Goal: Information Seeking & Learning: Check status

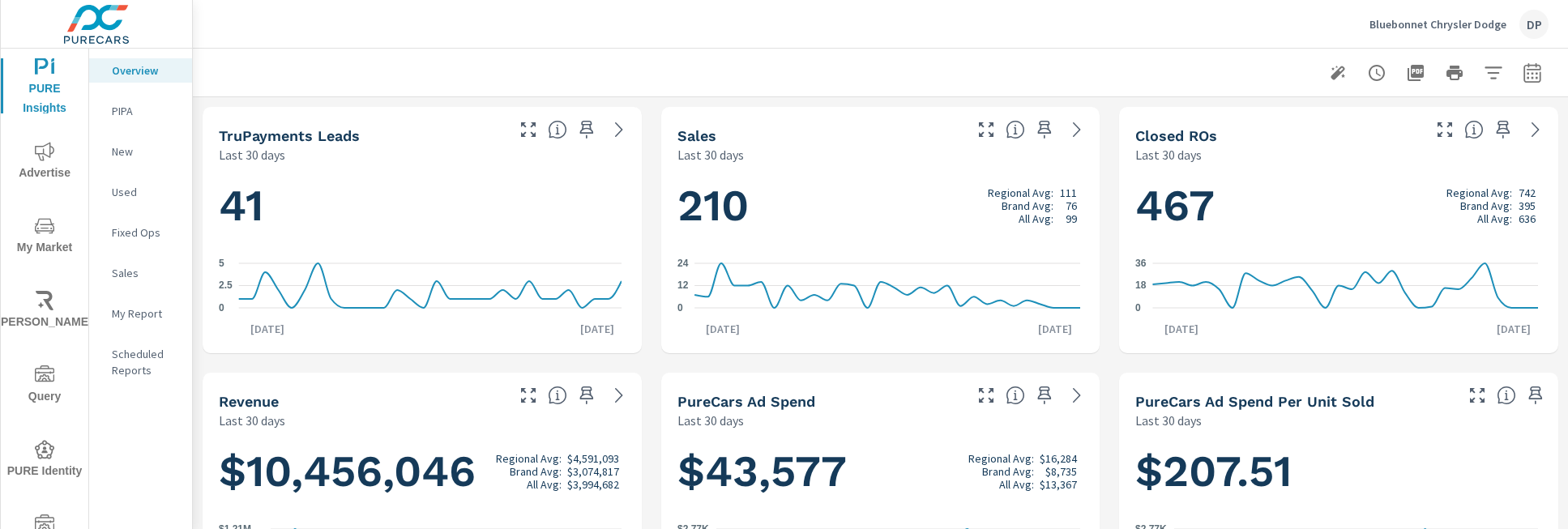
scroll to position [1, 0]
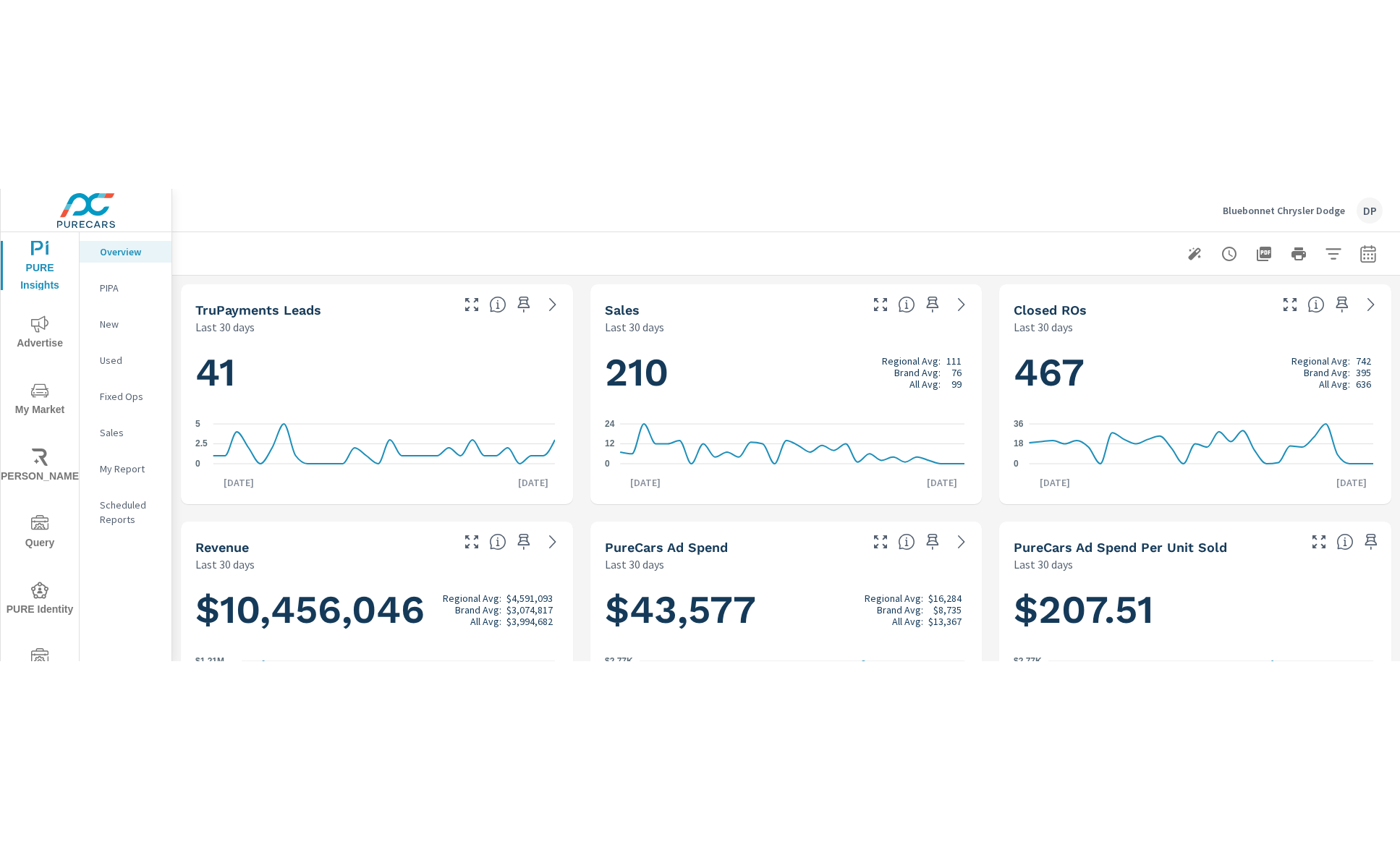
scroll to position [1, 0]
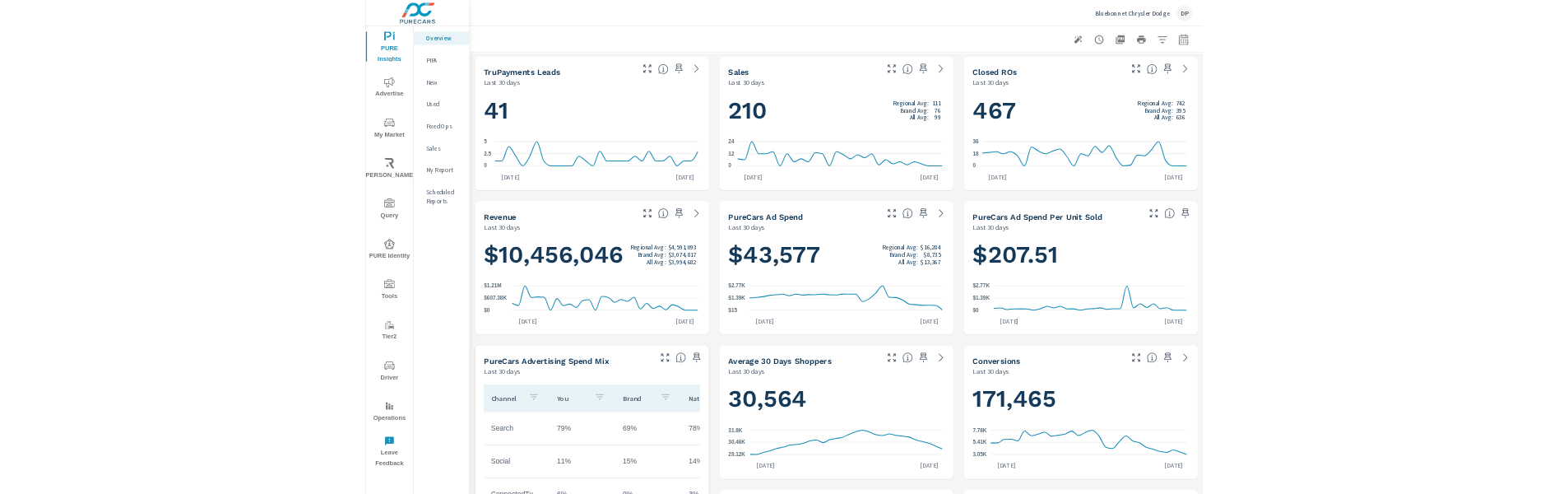
scroll to position [3, 0]
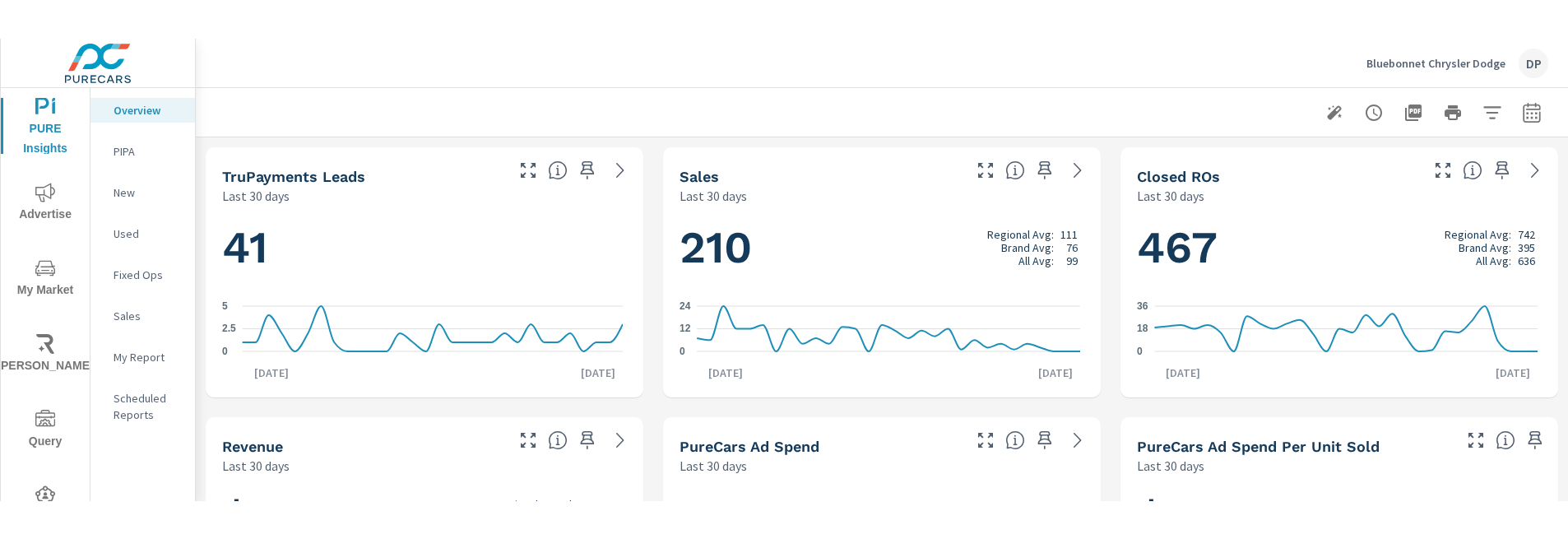
scroll to position [1, 0]
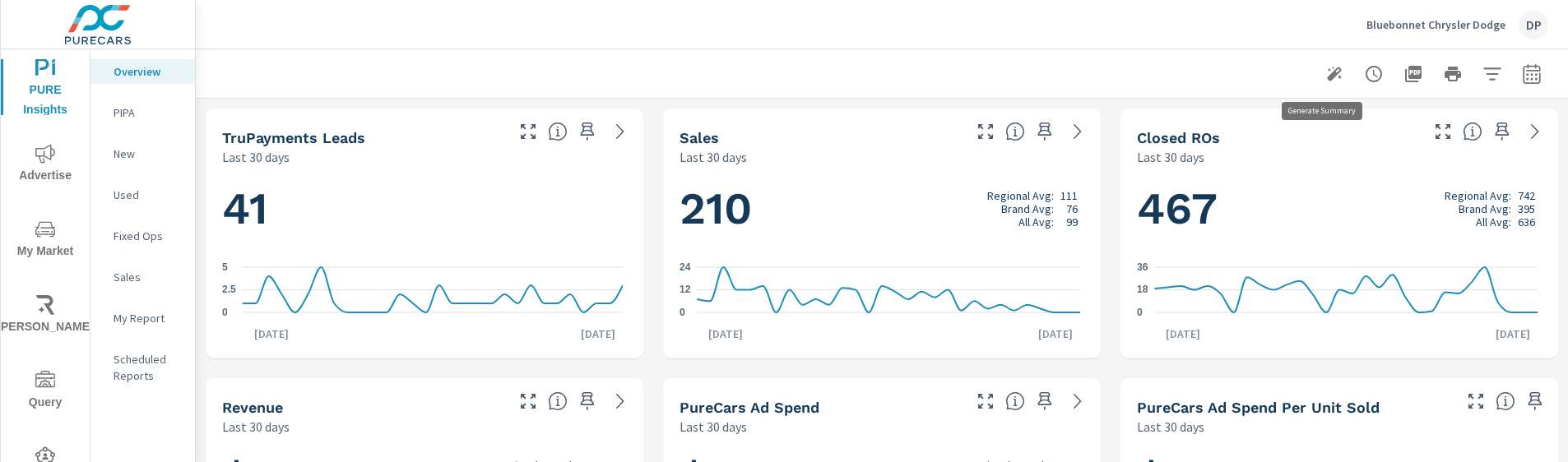
click at [1324, 77] on icon "button" at bounding box center [1334, 74] width 20 height 20
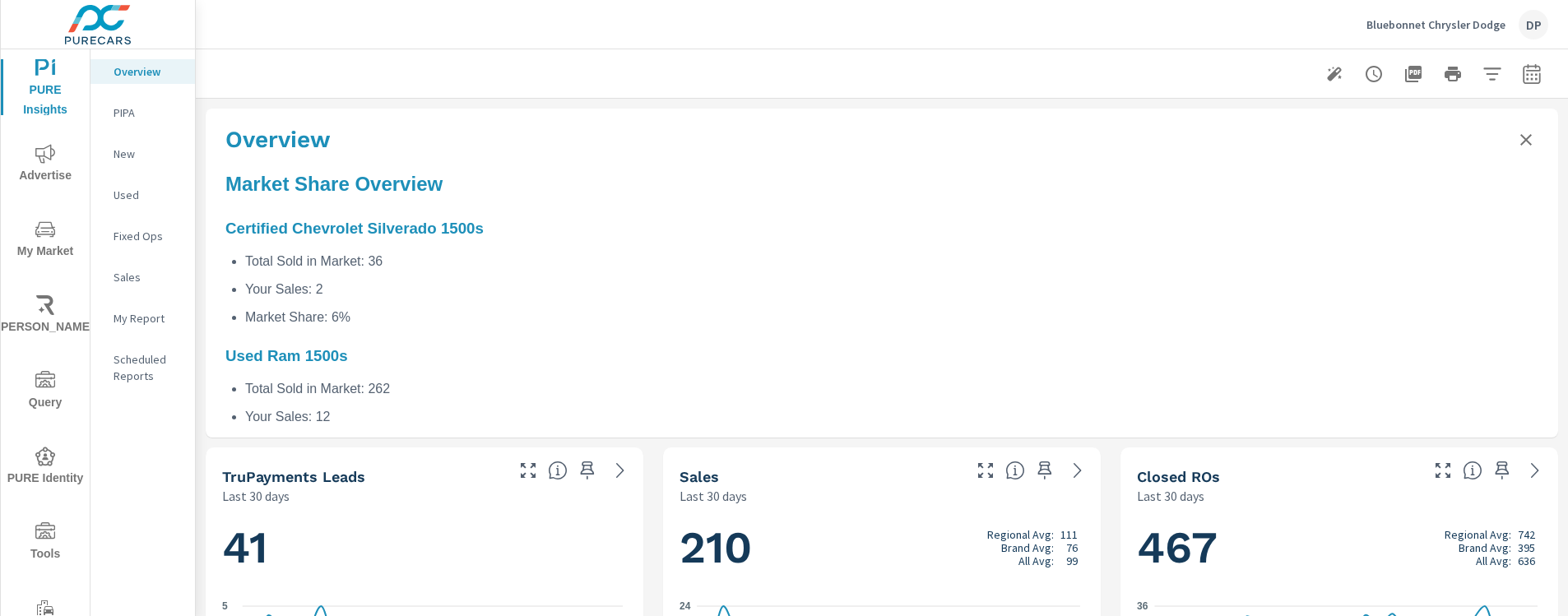
scroll to position [0, 0]
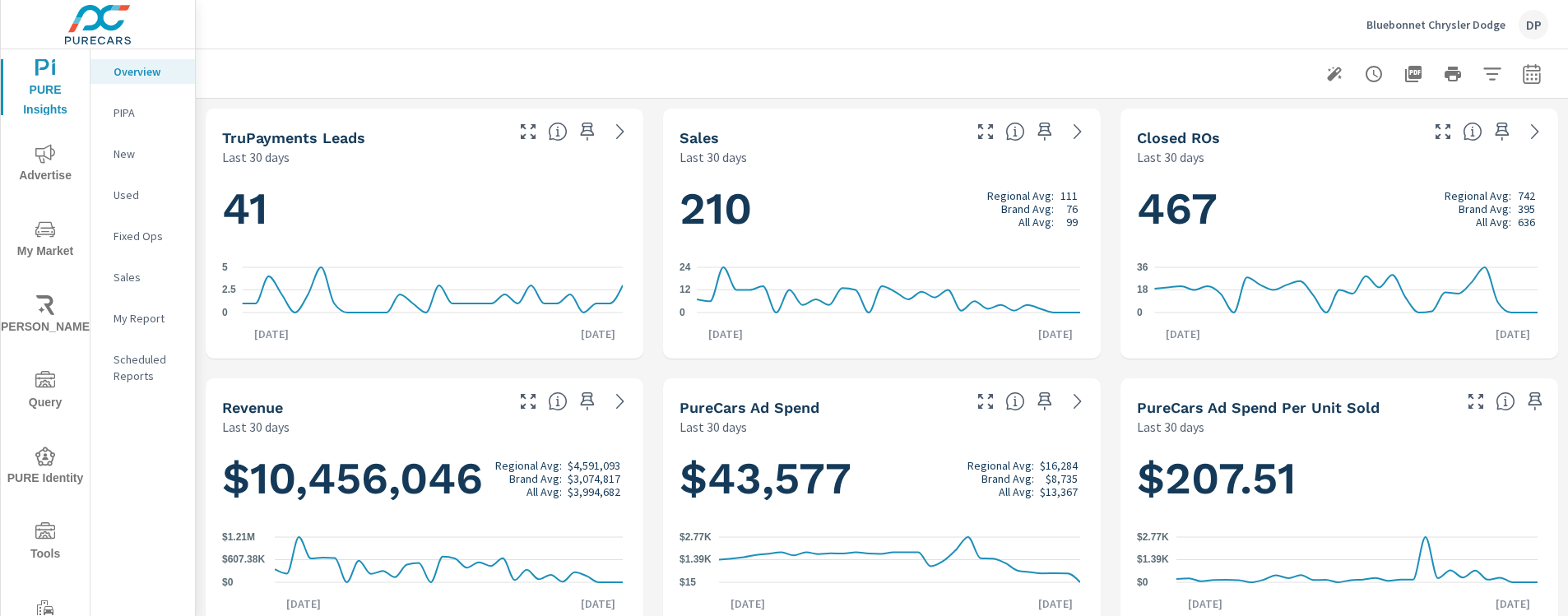
scroll to position [1, 0]
click at [1324, 78] on icon "button" at bounding box center [1334, 74] width 20 height 20
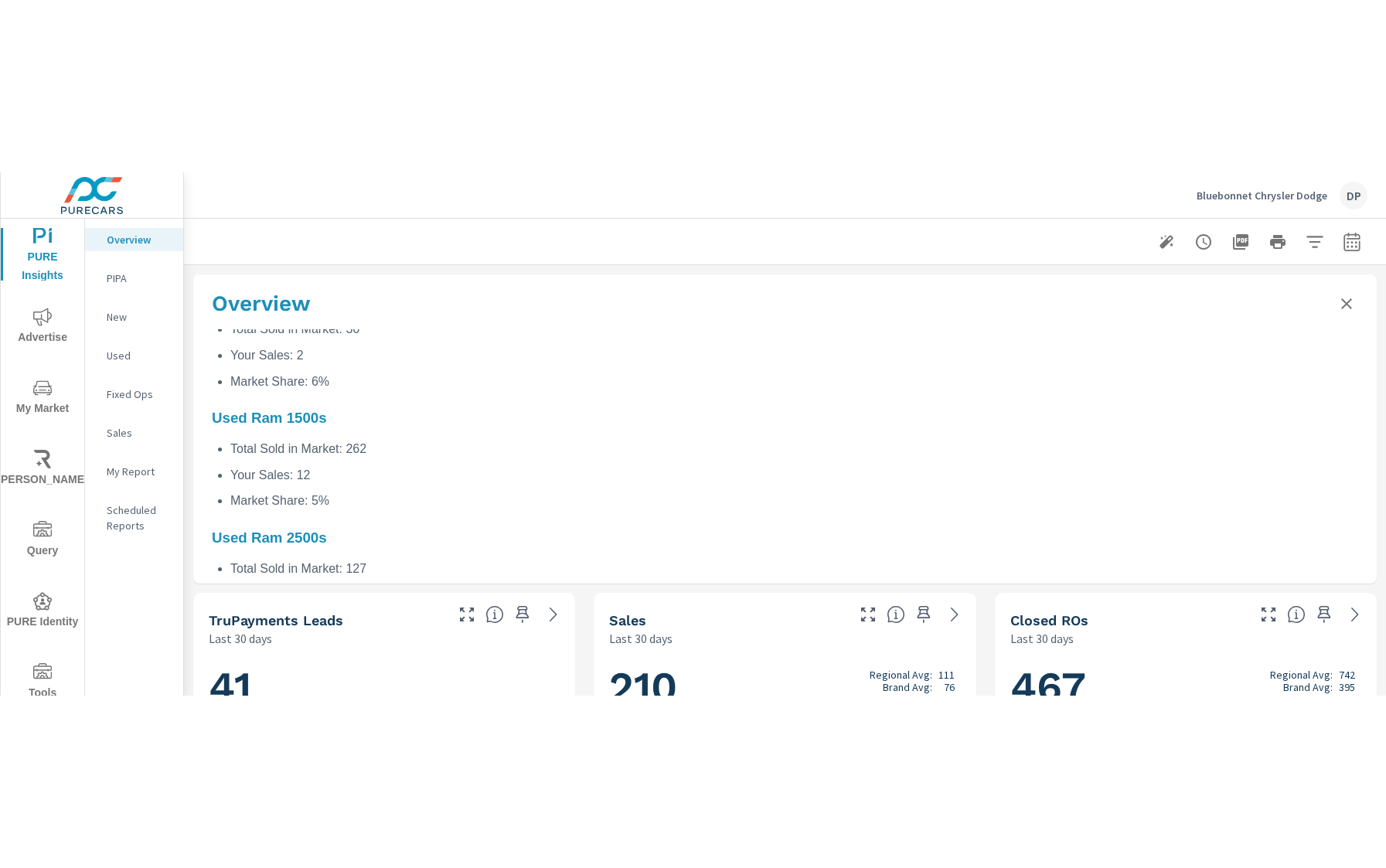
scroll to position [64, 0]
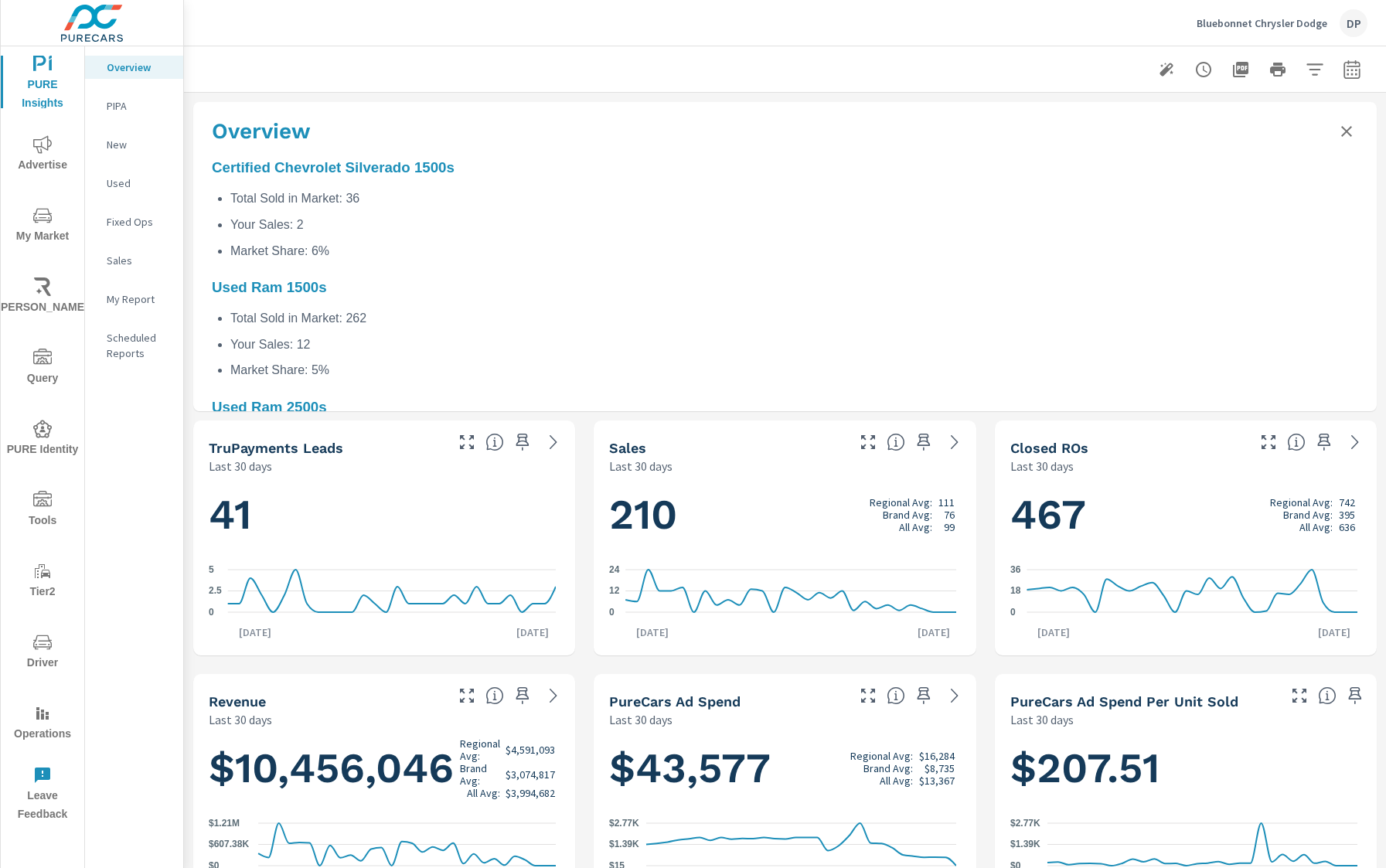
click at [1341, 135] on icon "Close summary" at bounding box center [1346, 131] width 11 height 11
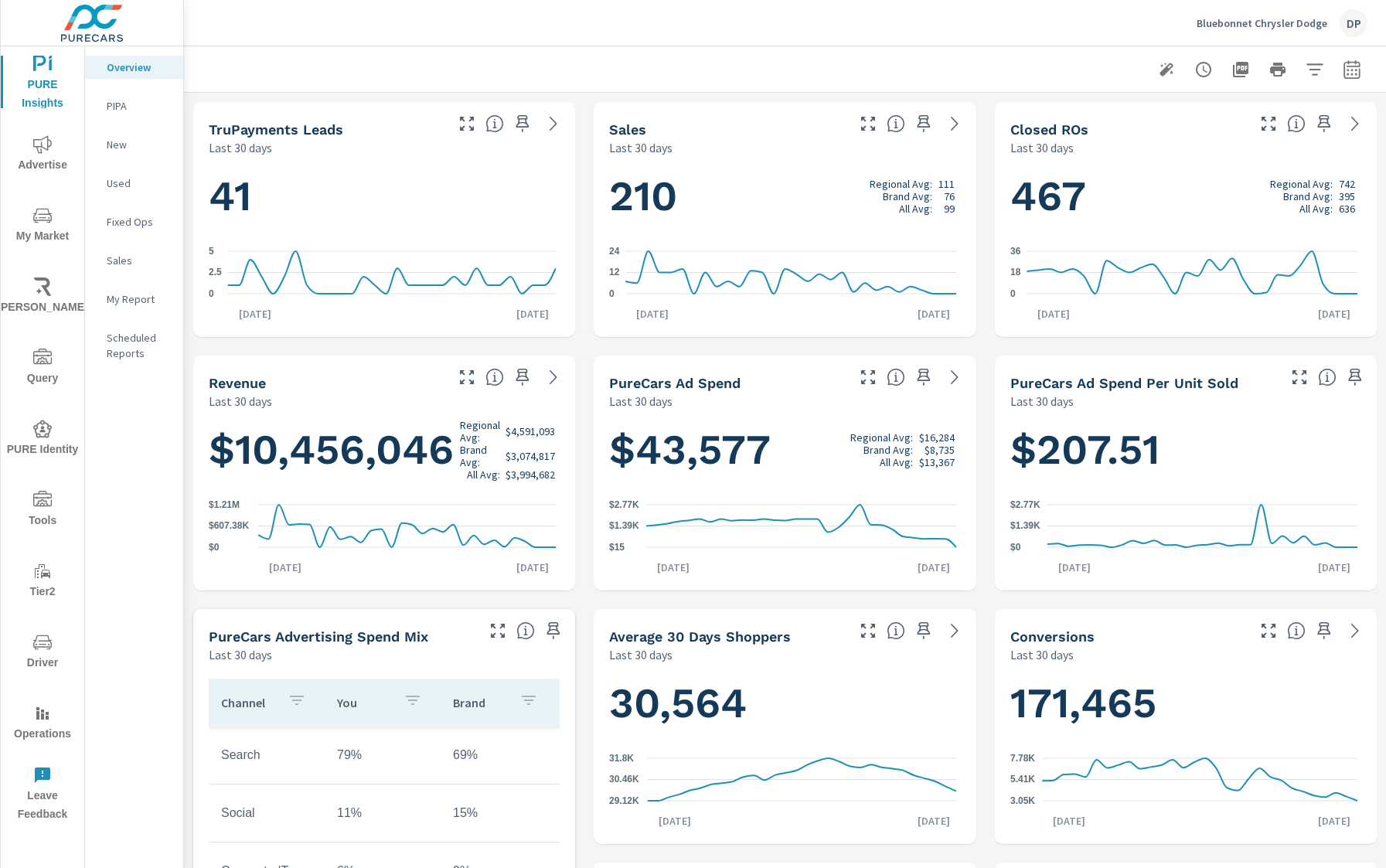
click at [1157, 77] on icon "button" at bounding box center [1166, 70] width 19 height 19
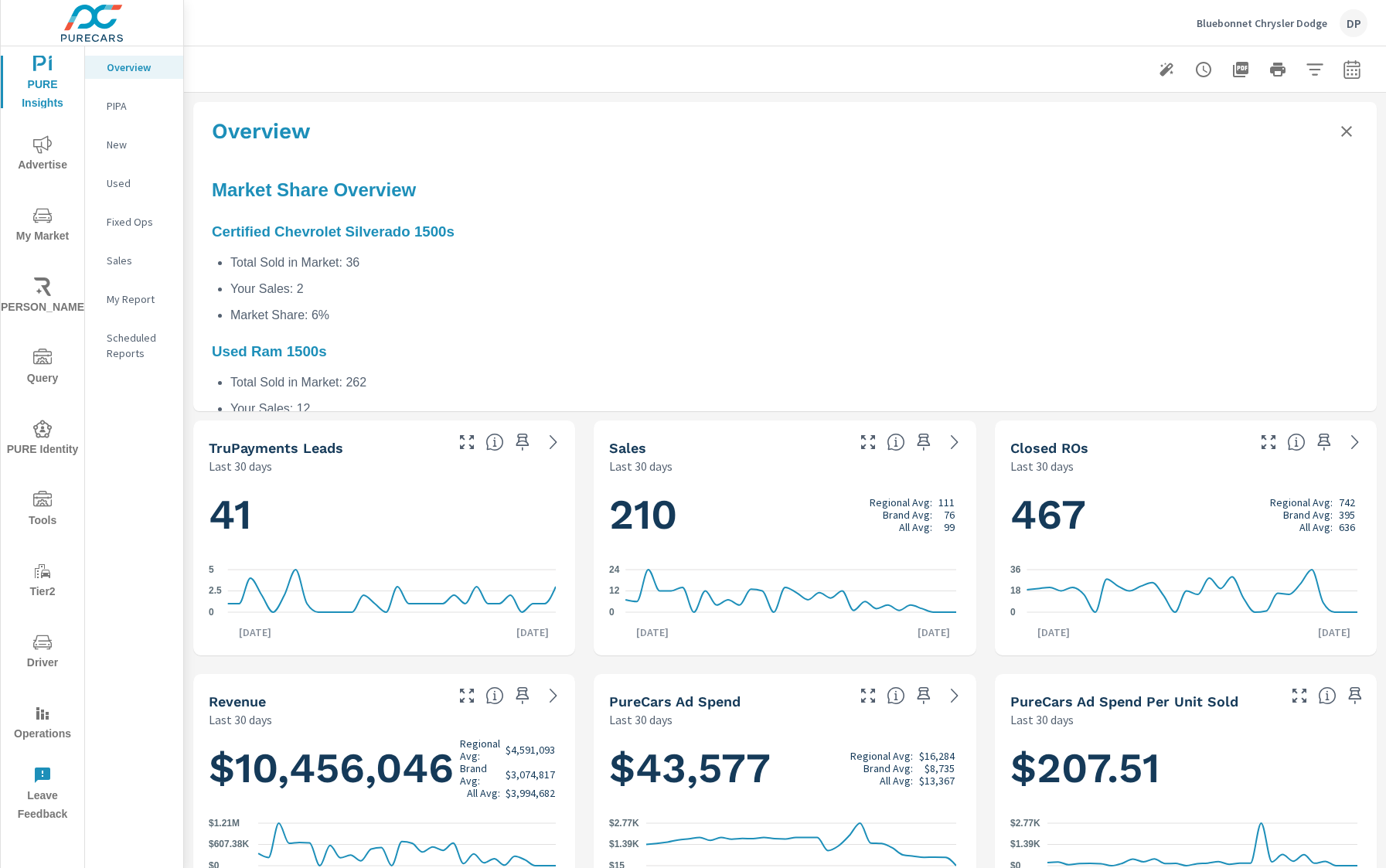
click at [1341, 132] on icon "Close summary" at bounding box center [1346, 131] width 11 height 11
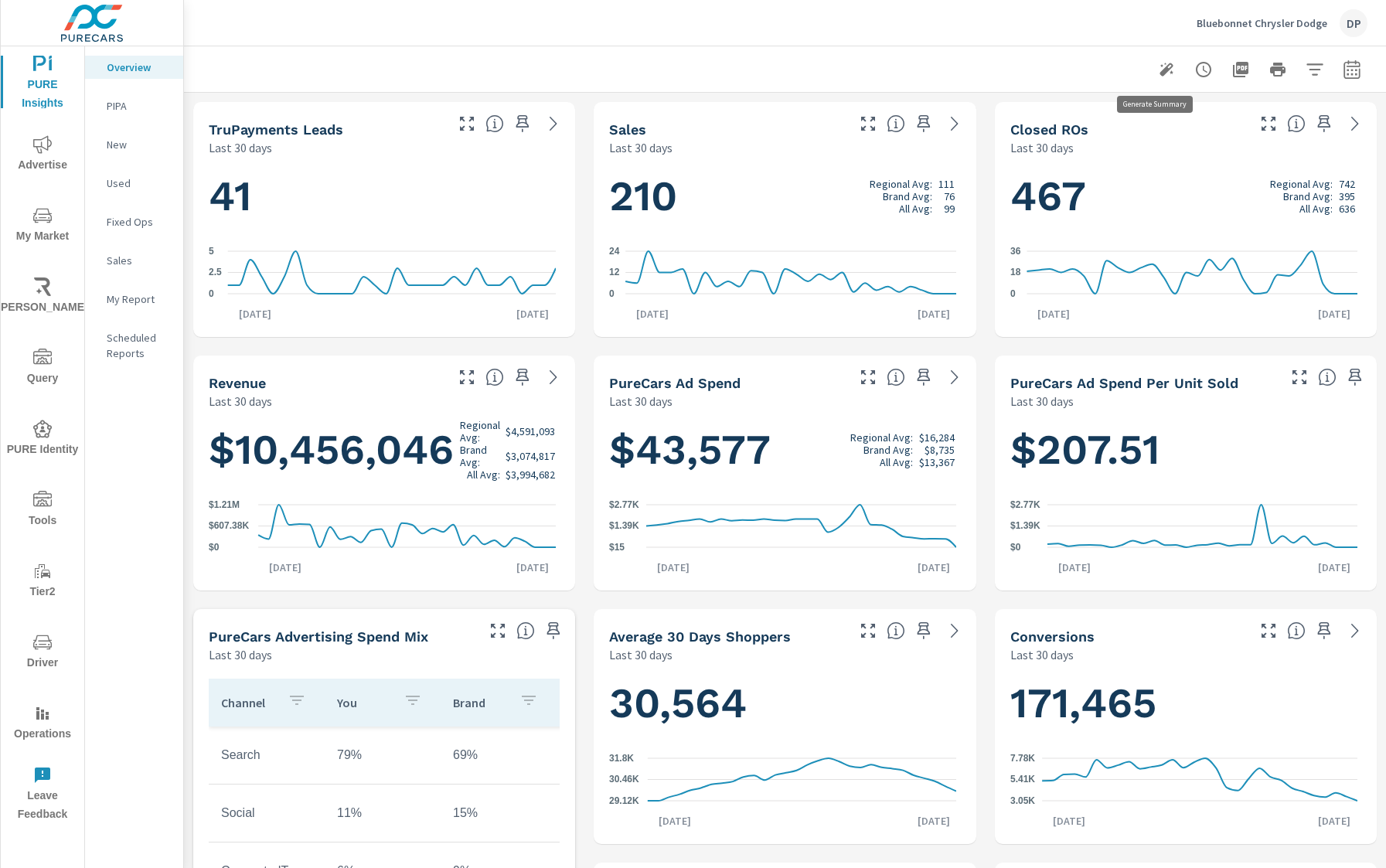
click at [1159, 75] on icon "button" at bounding box center [1166, 70] width 19 height 19
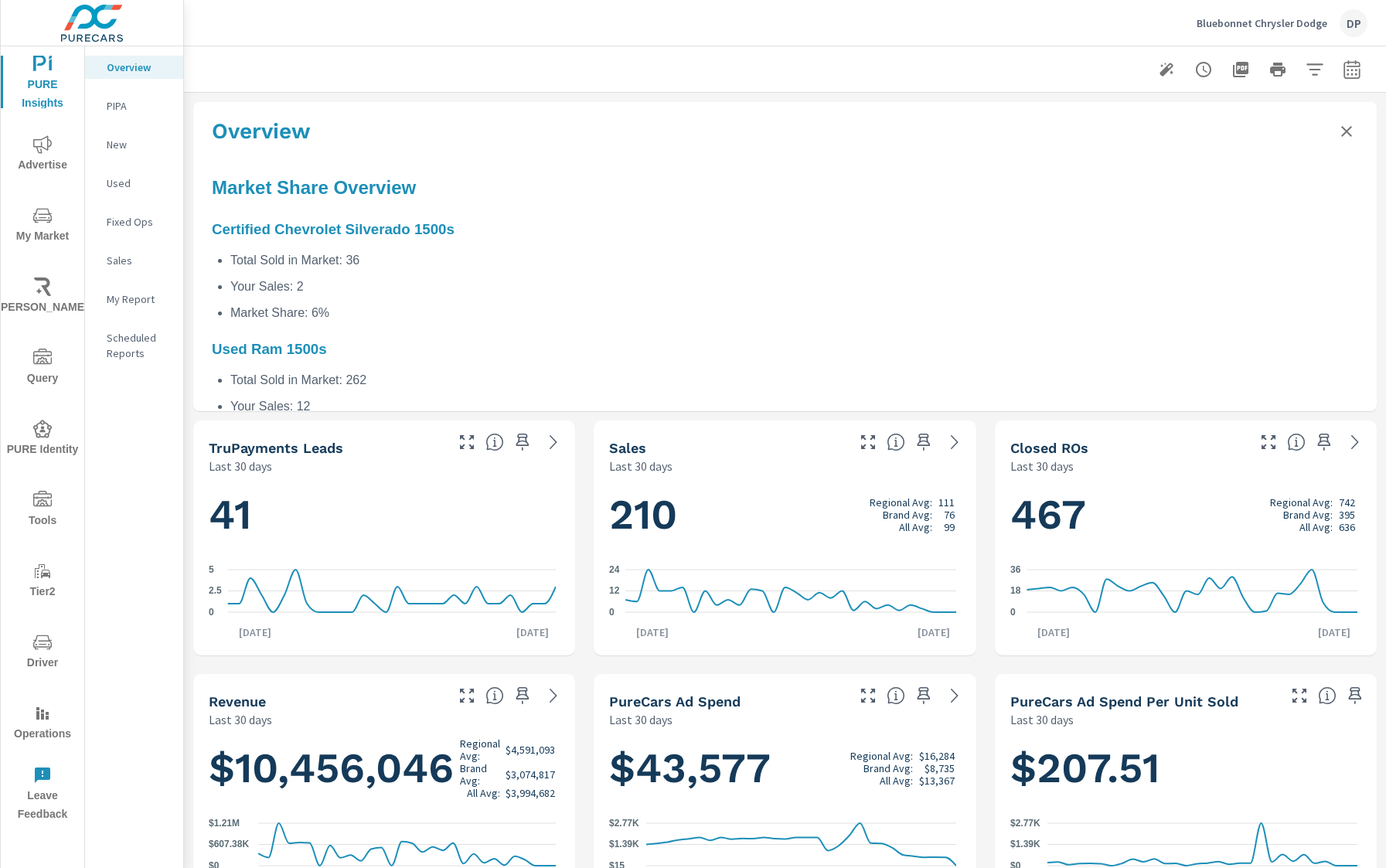
scroll to position [3, 0]
click at [1339, 135] on icon "Close summary" at bounding box center [1346, 131] width 19 height 19
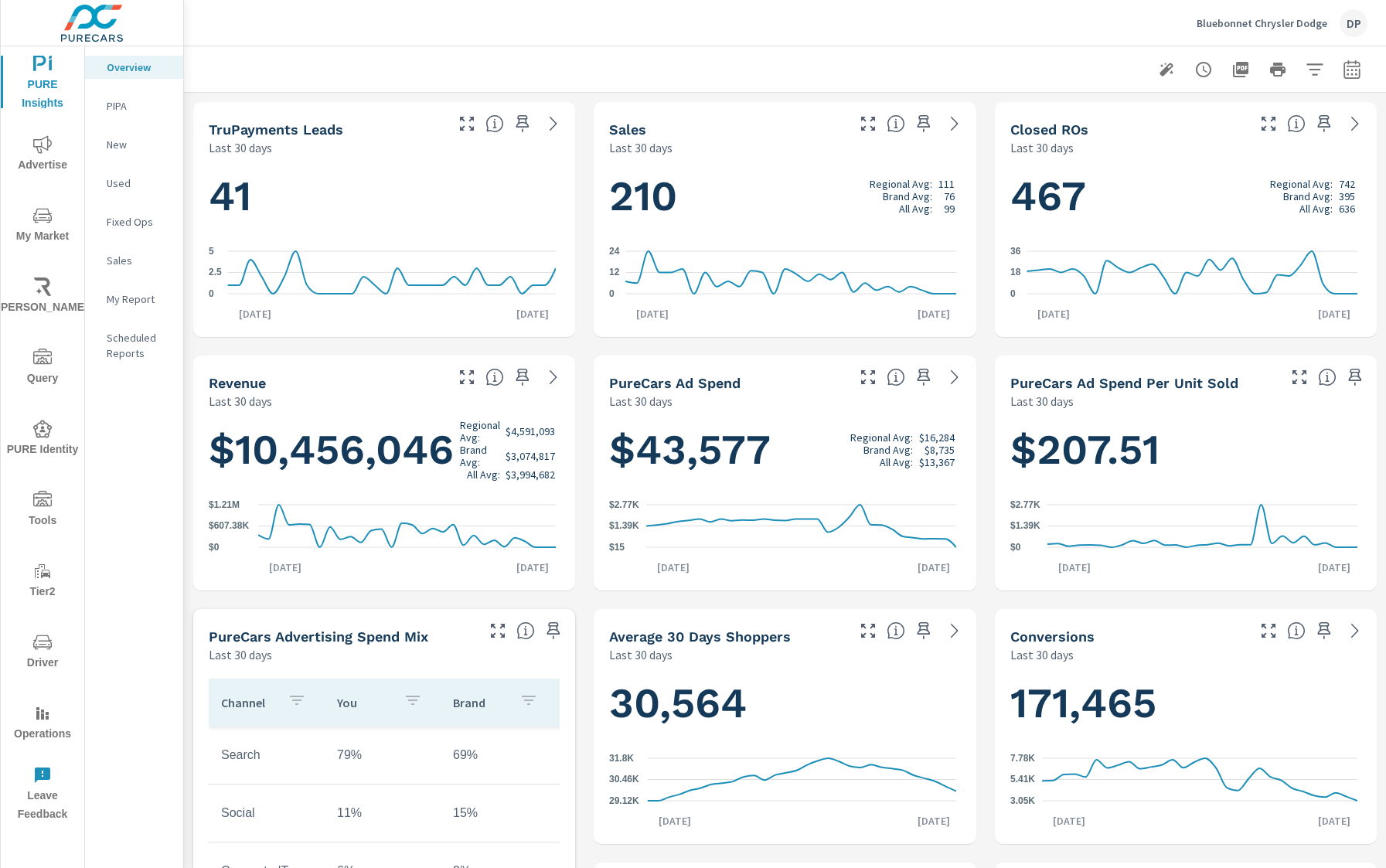
click at [1157, 71] on icon "button" at bounding box center [1166, 70] width 19 height 19
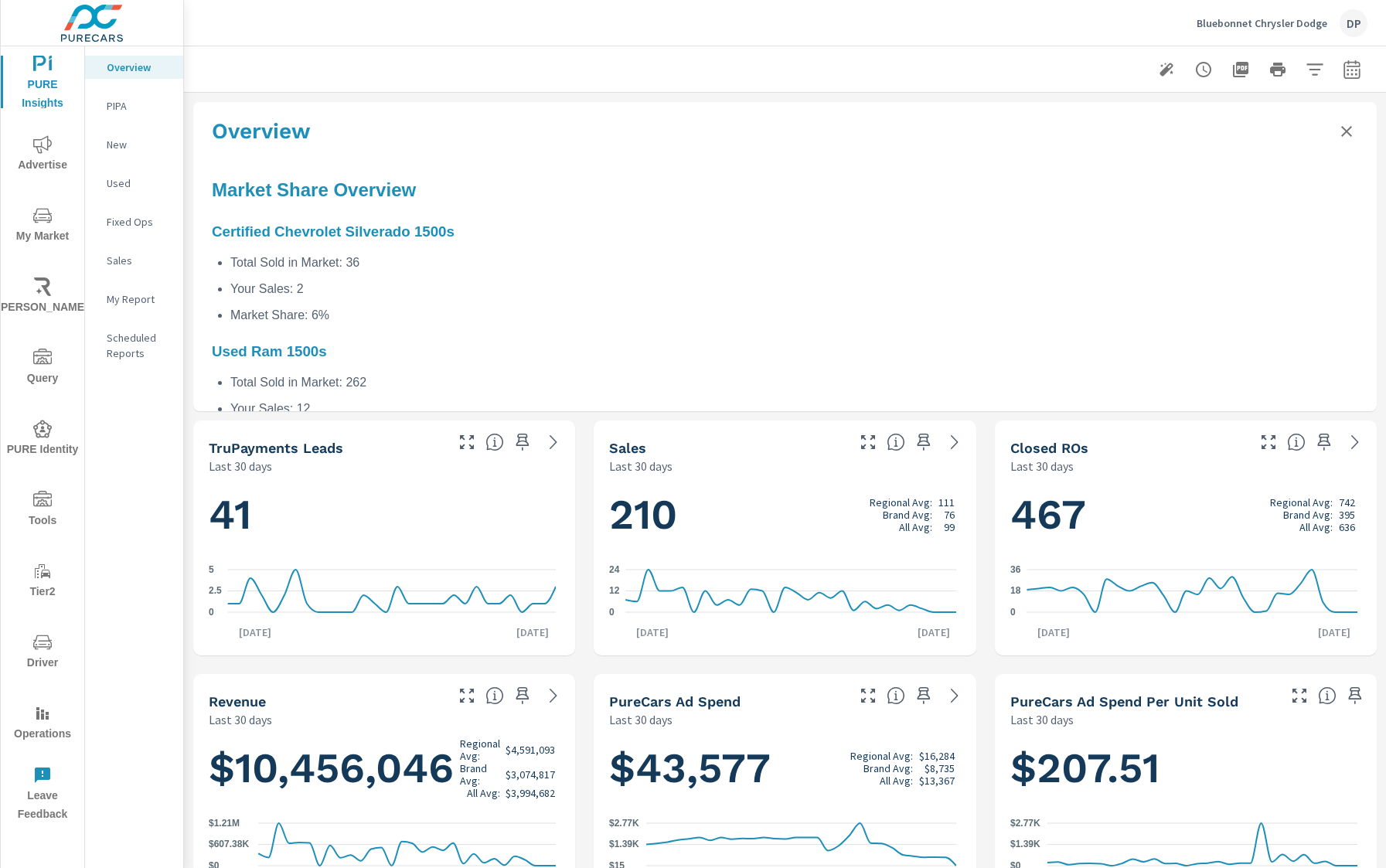
click at [1337, 129] on icon "Close summary" at bounding box center [1346, 131] width 19 height 19
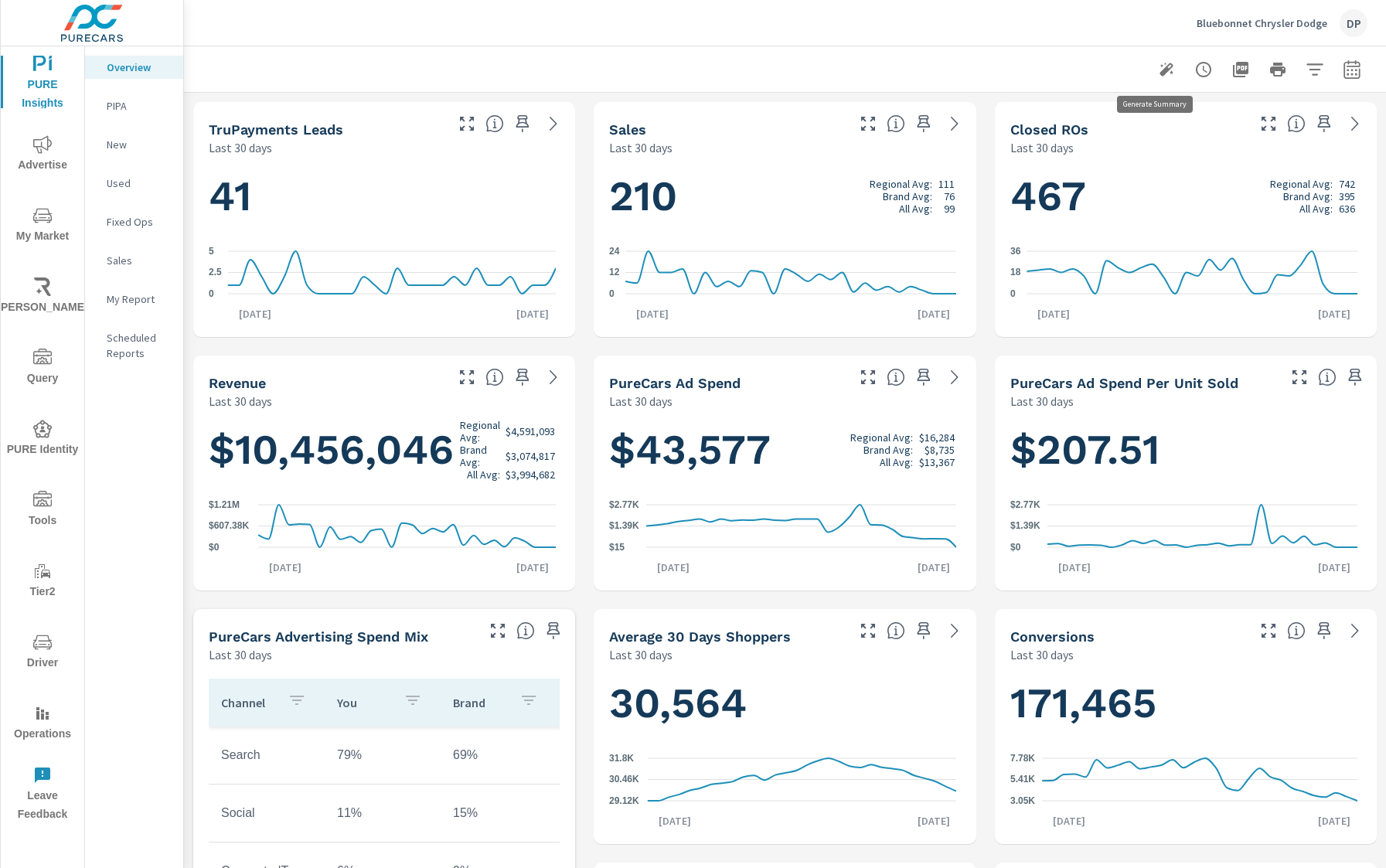
click at [1158, 73] on icon "button" at bounding box center [1166, 70] width 19 height 19
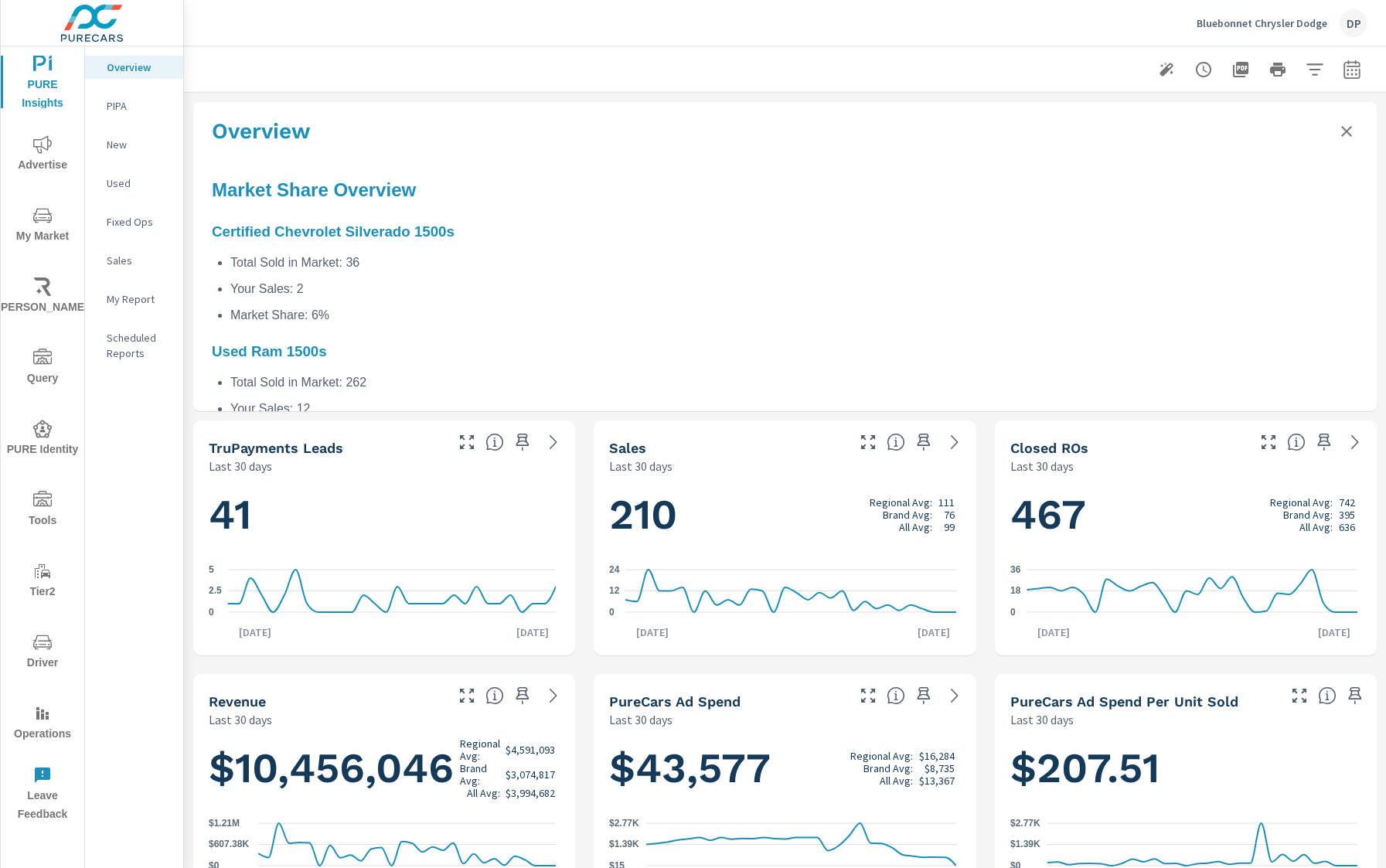
click at [1341, 130] on icon "Close summary" at bounding box center [1346, 131] width 11 height 11
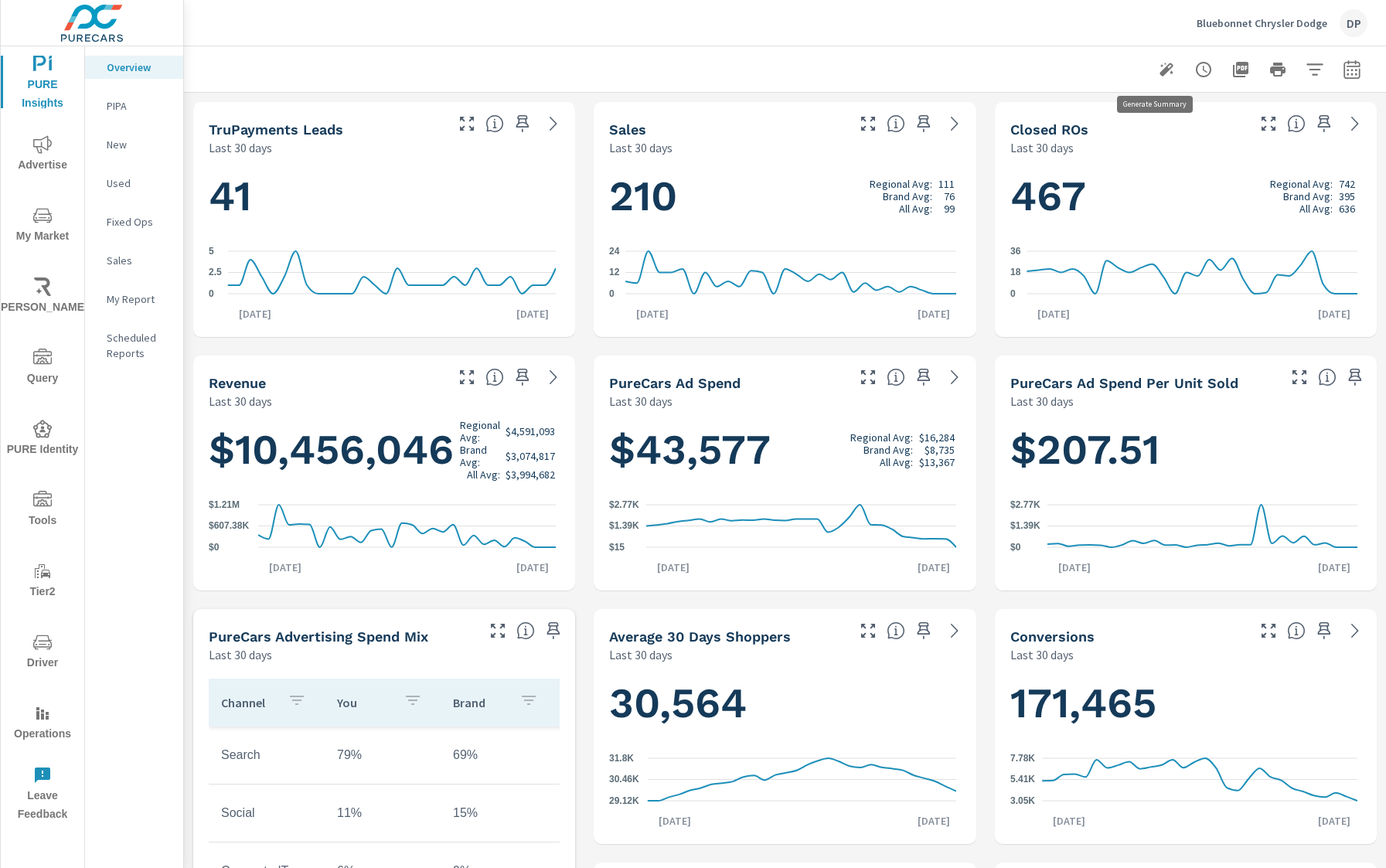
click at [1159, 72] on icon "button" at bounding box center [1165, 69] width 14 height 14
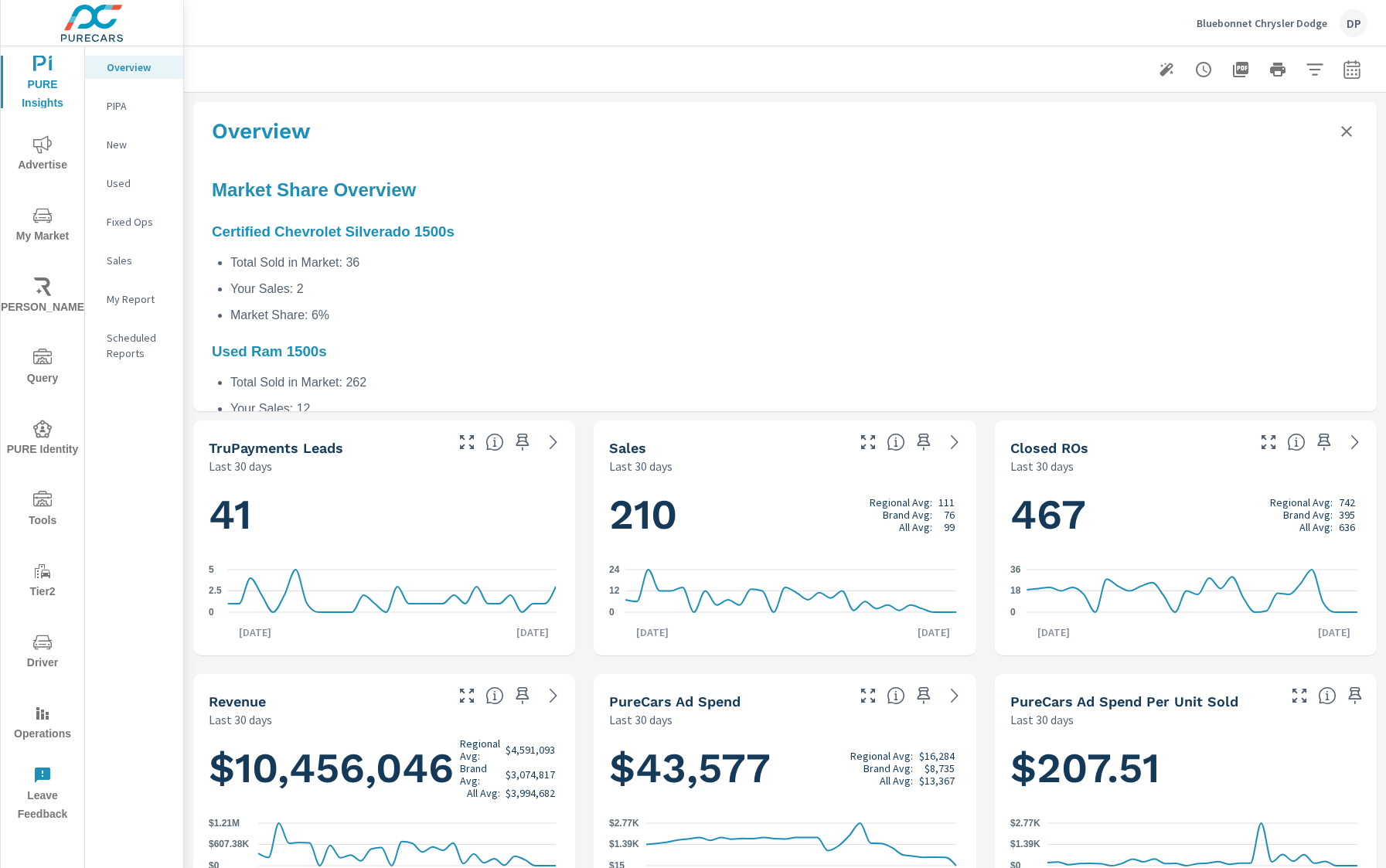
click at [1337, 136] on icon "Close summary" at bounding box center [1346, 131] width 19 height 19
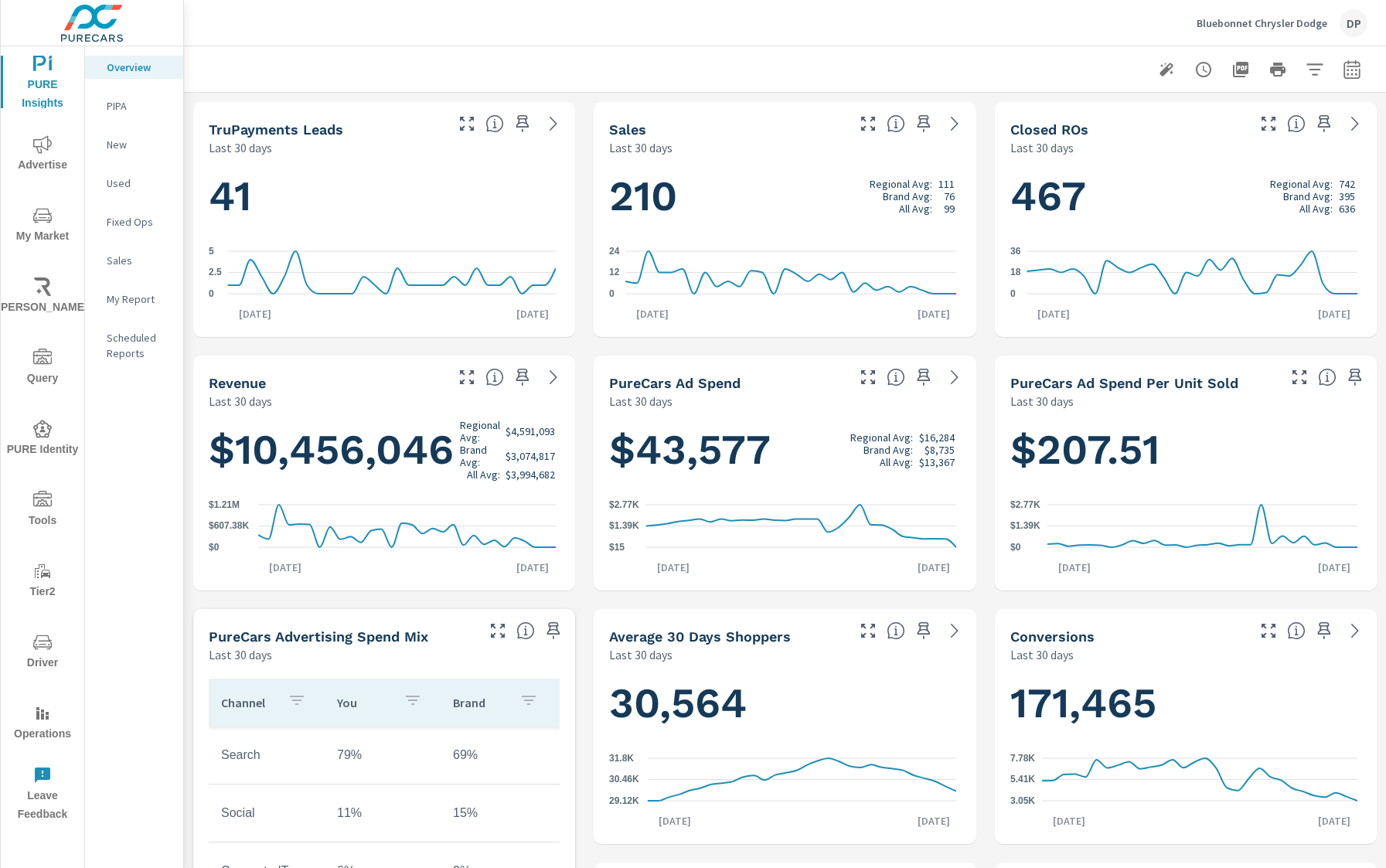
click at [1281, 33] on div "Bluebonnet Chrysler Dodge DP" at bounding box center [1281, 23] width 171 height 28
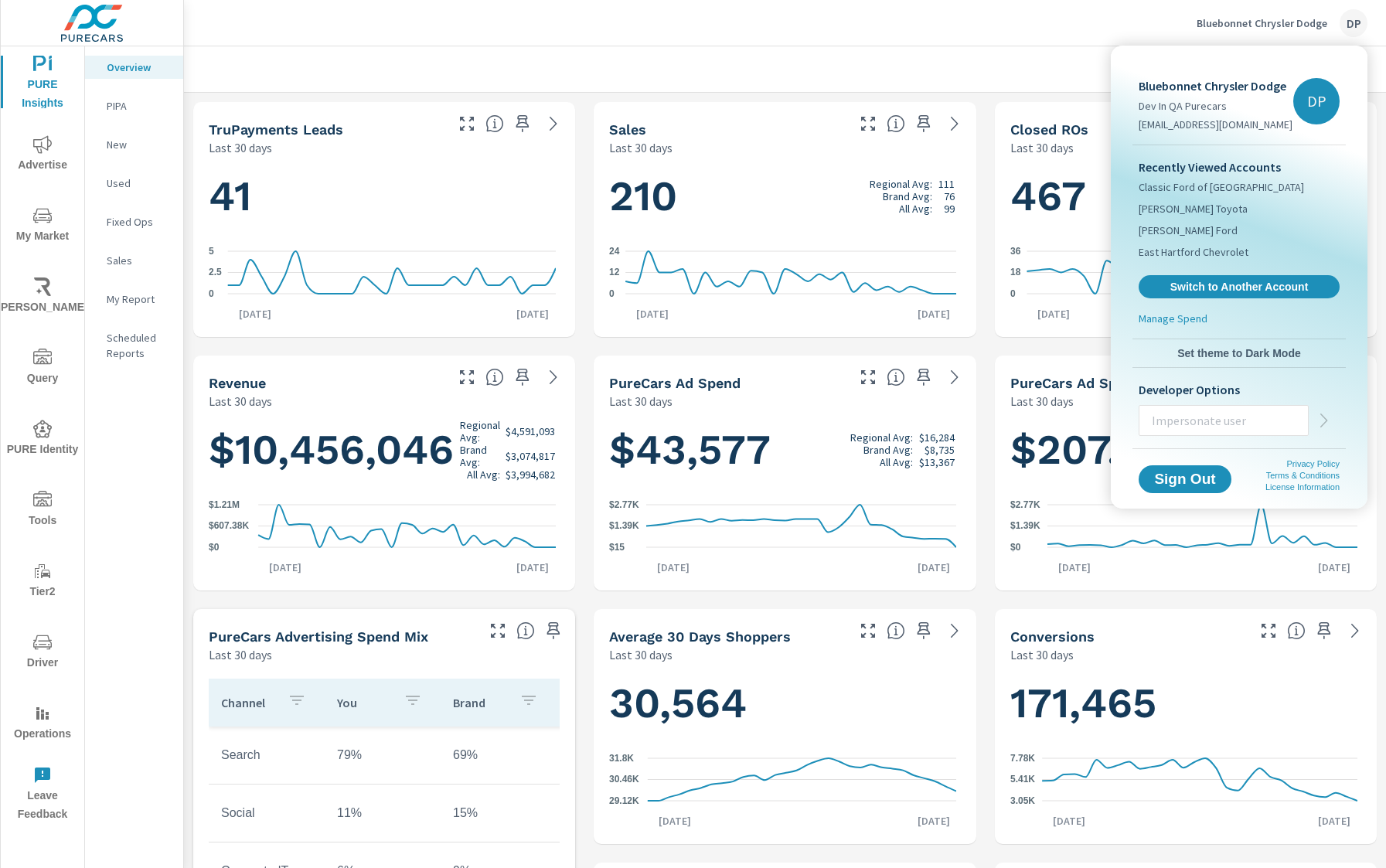
click at [1225, 348] on span "Set theme to Dark Mode" at bounding box center [1239, 353] width 201 height 14
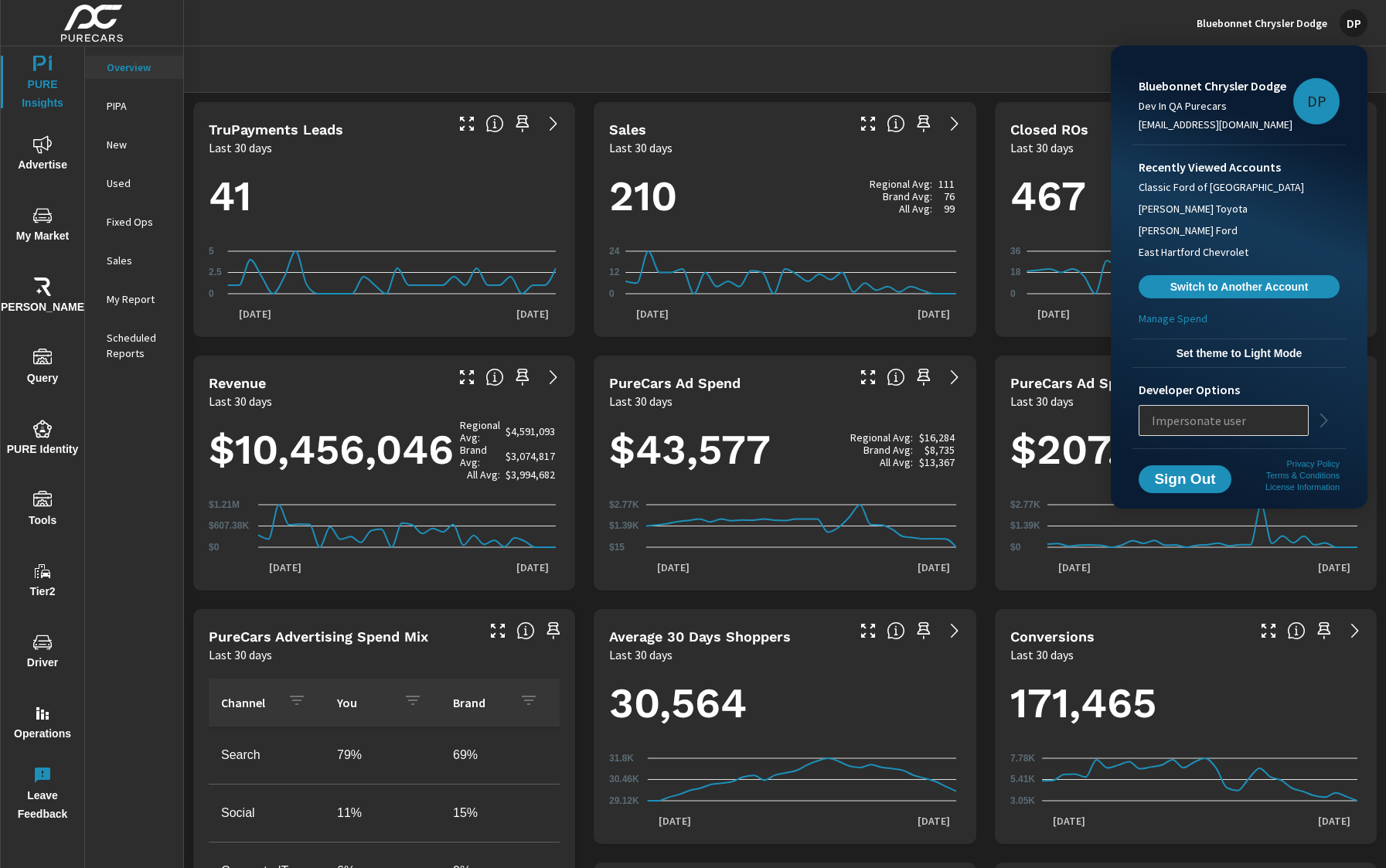
click at [1153, 42] on div at bounding box center [693, 434] width 1386 height 868
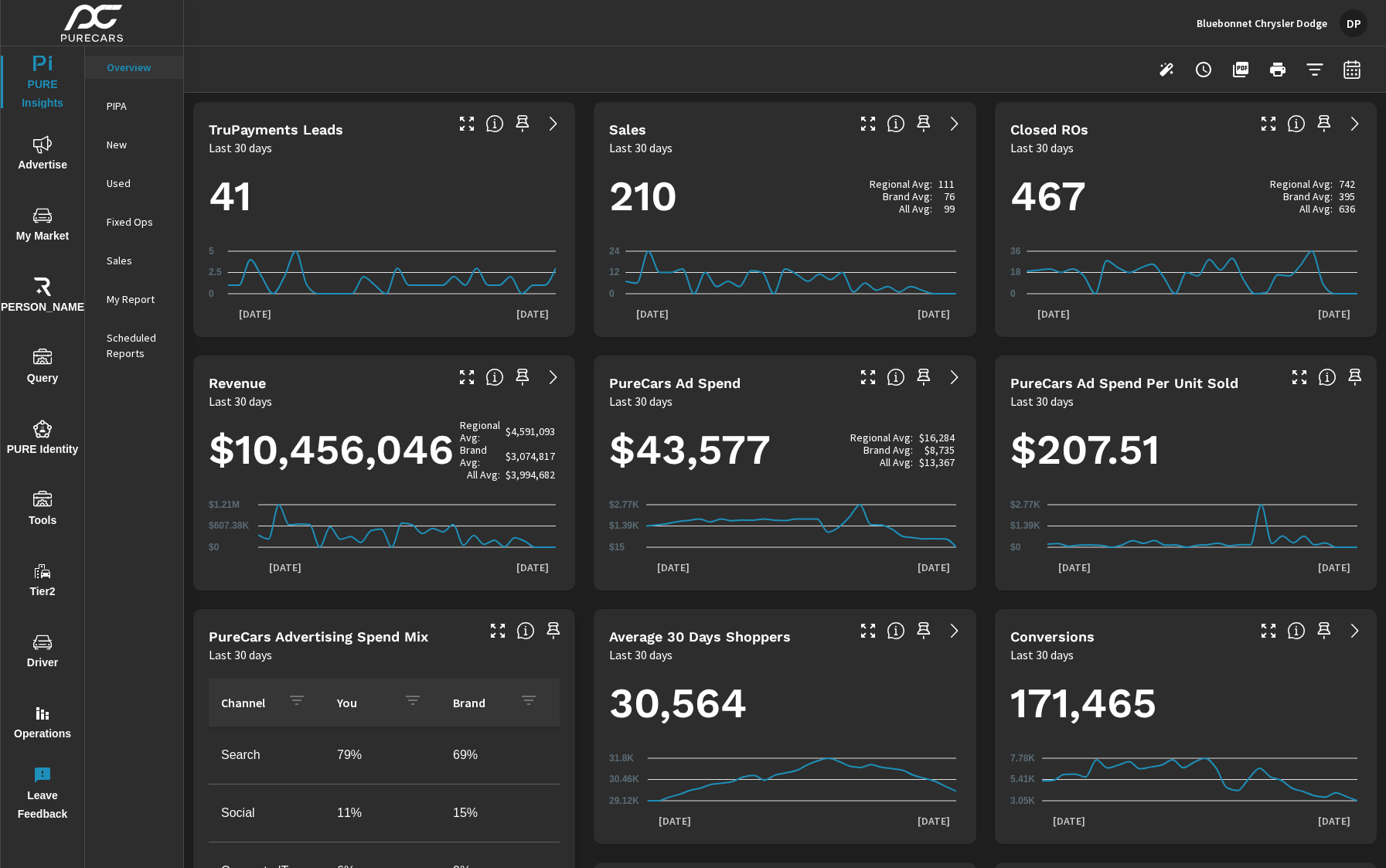
click at [1157, 76] on icon "button" at bounding box center [1166, 70] width 19 height 19
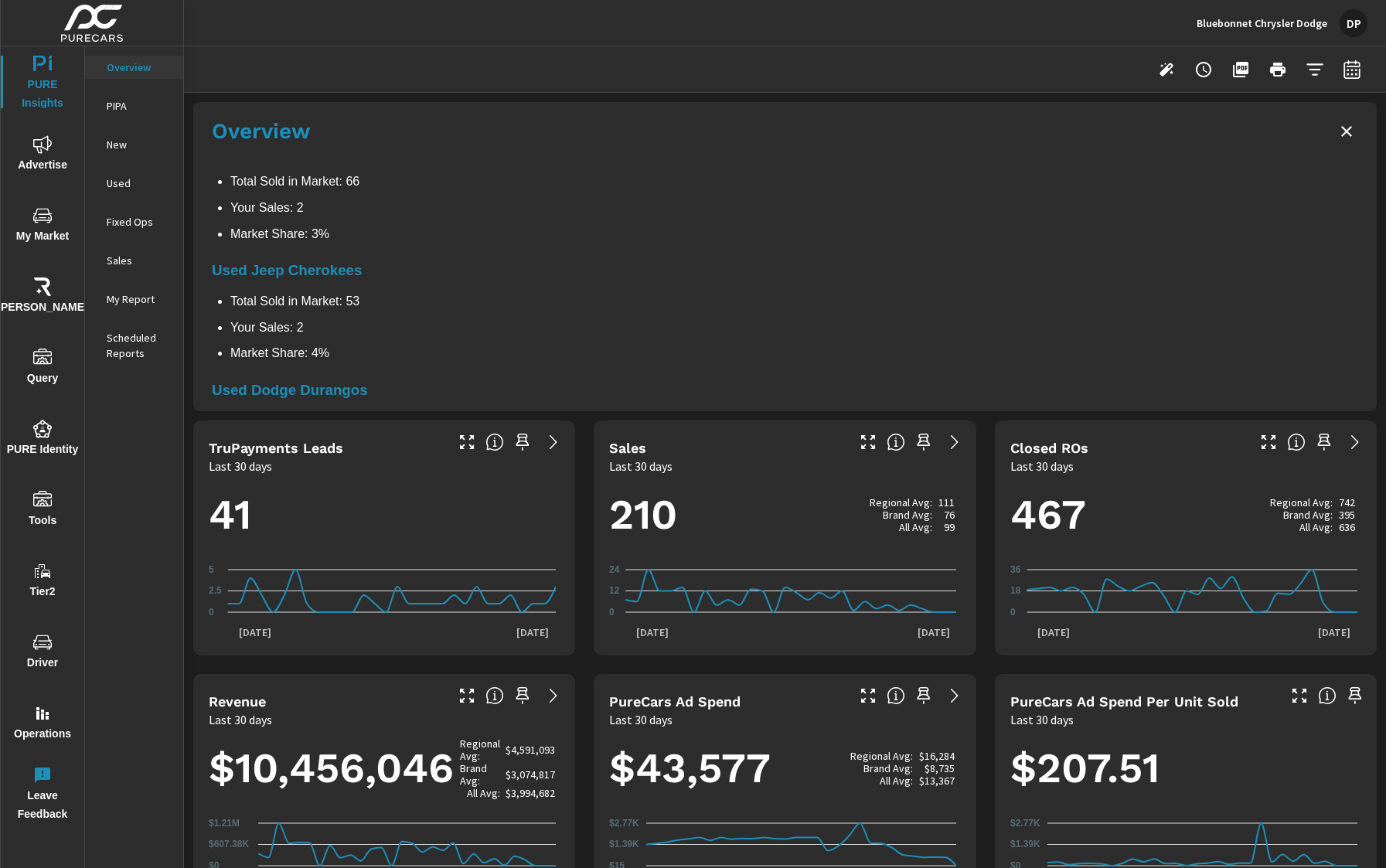
scroll to position [0, 0]
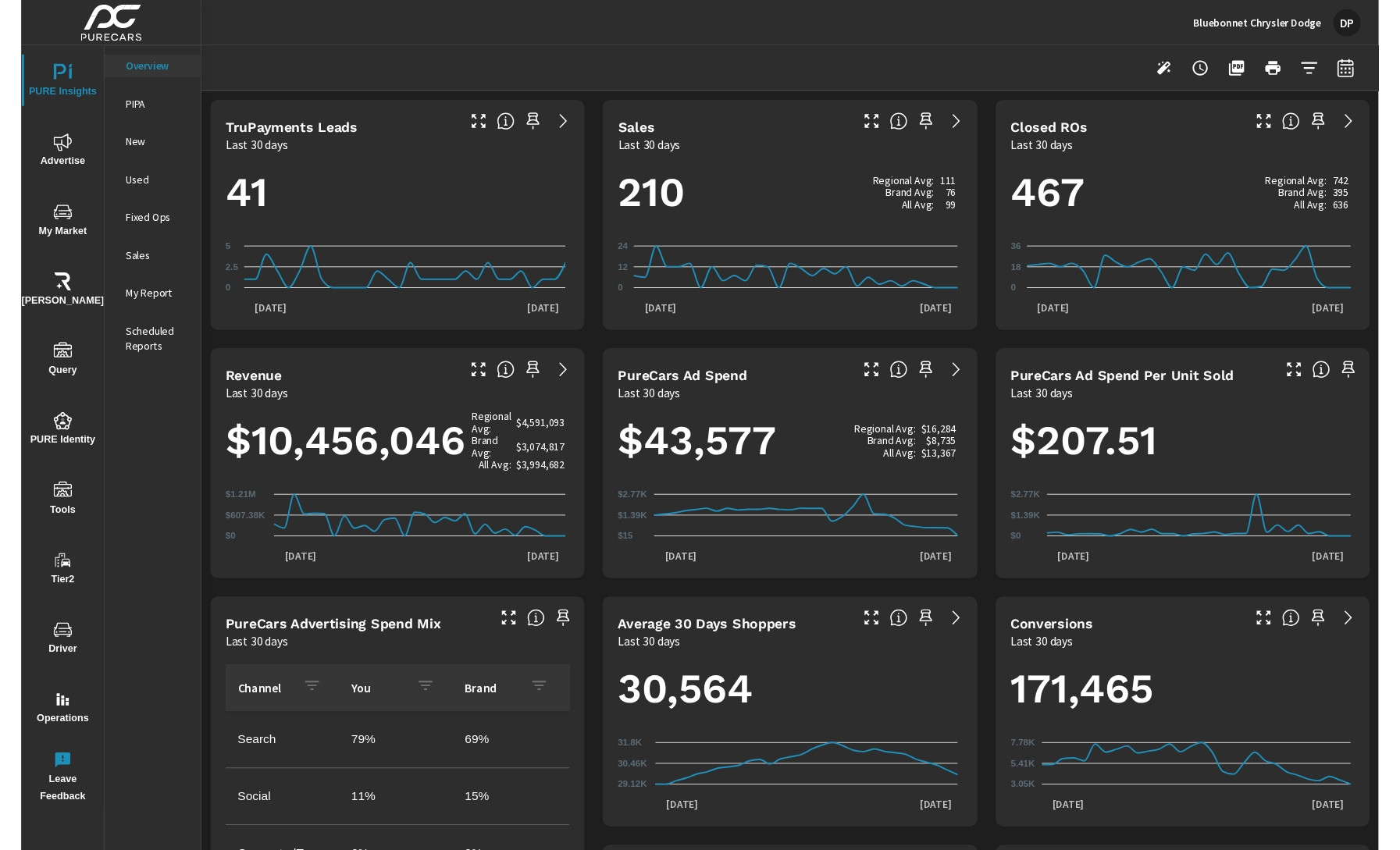
scroll to position [1, 0]
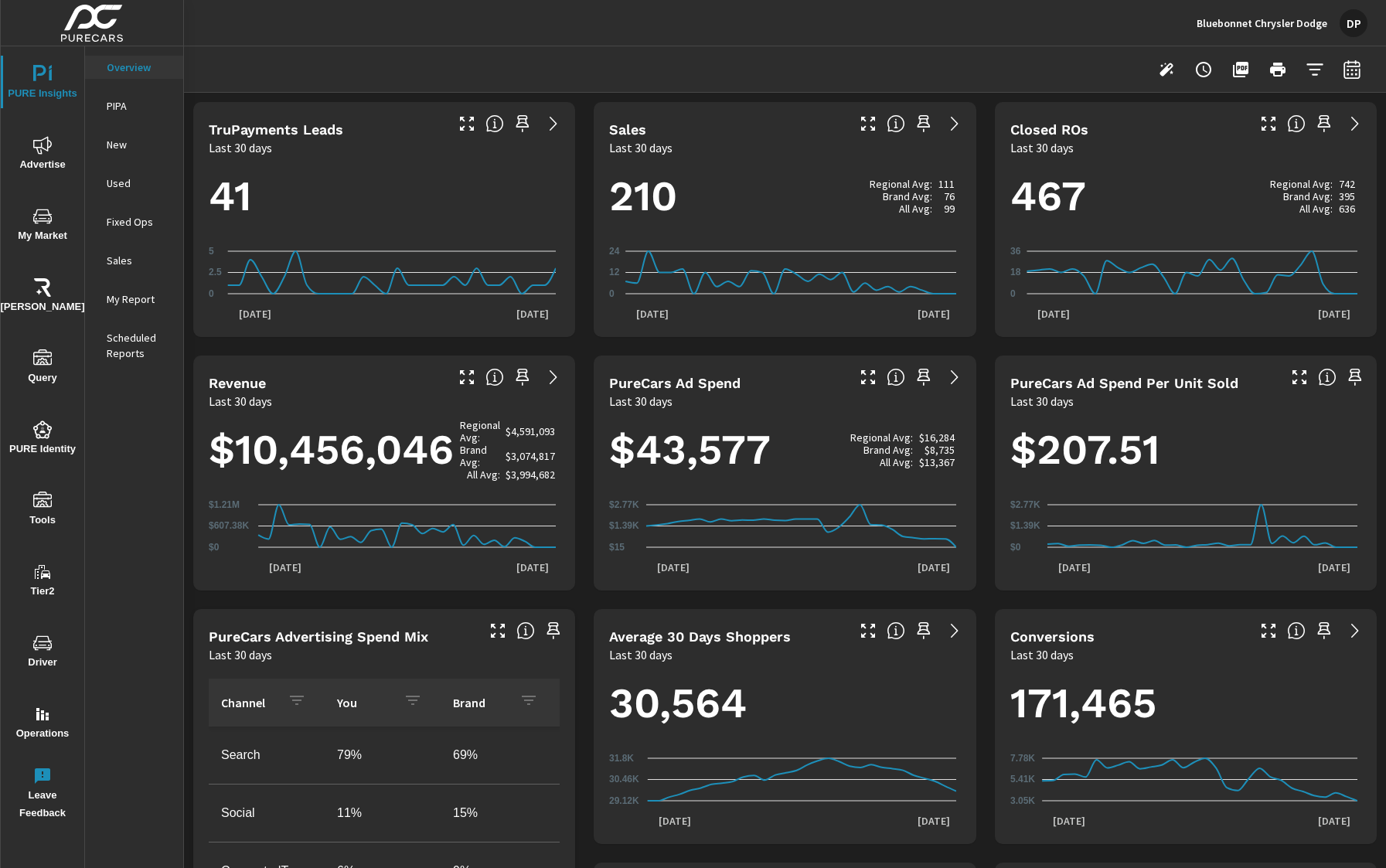
click at [1157, 68] on icon "button" at bounding box center [1166, 70] width 19 height 19
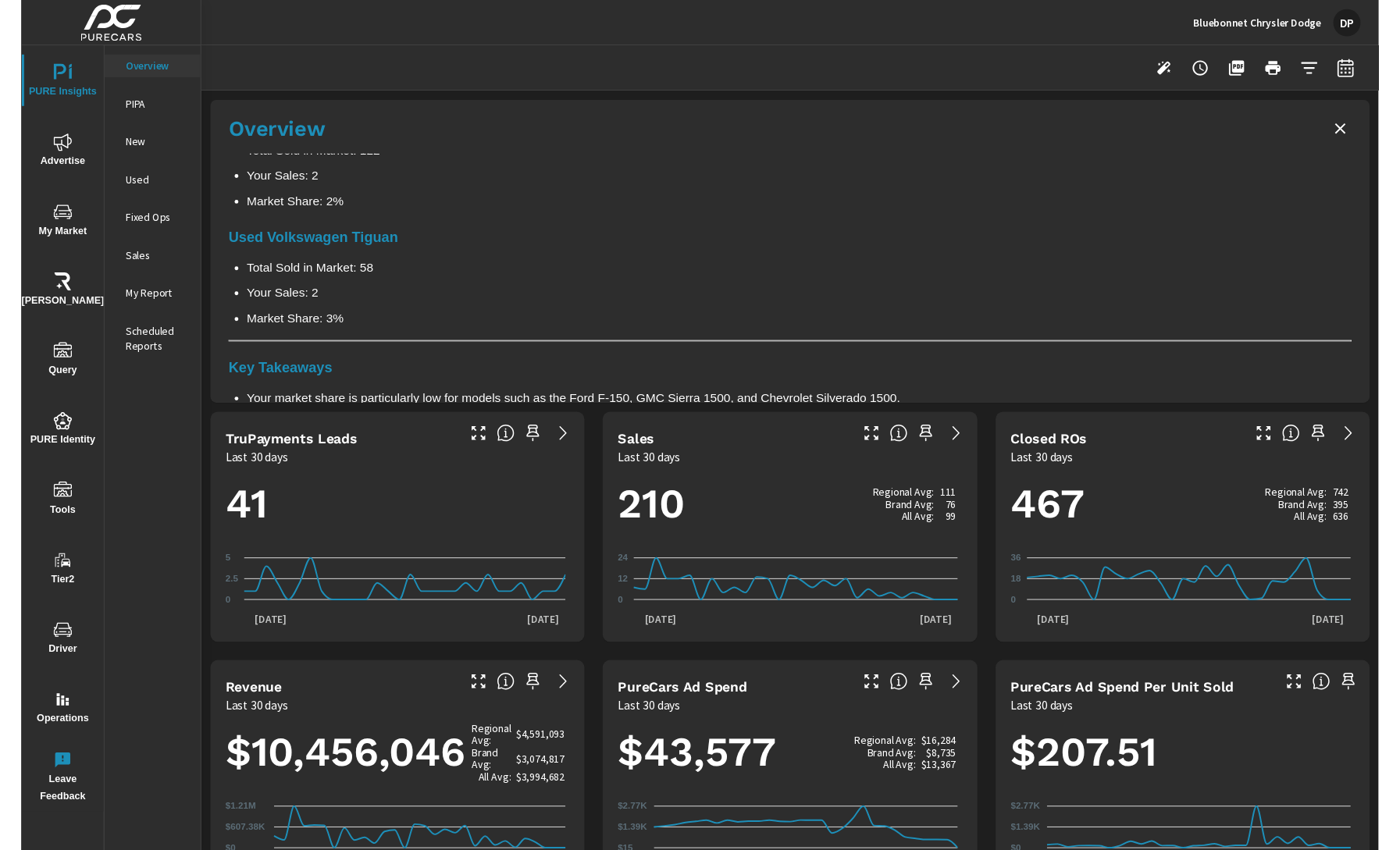
scroll to position [1201, 0]
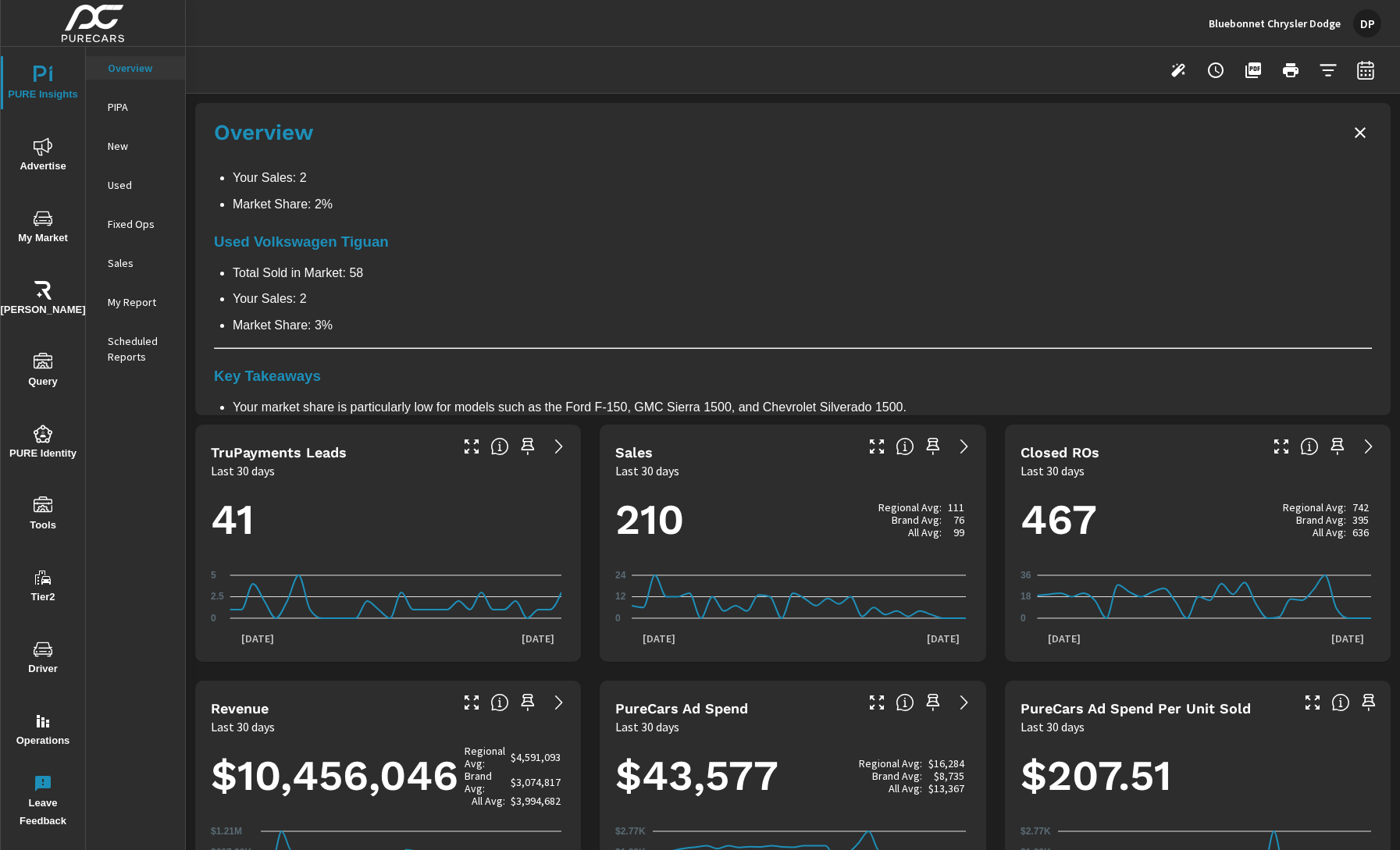
click at [784, 174] on li "Your Sales: 2" at bounding box center [802, 178] width 1139 height 20
